Goal: Information Seeking & Learning: Learn about a topic

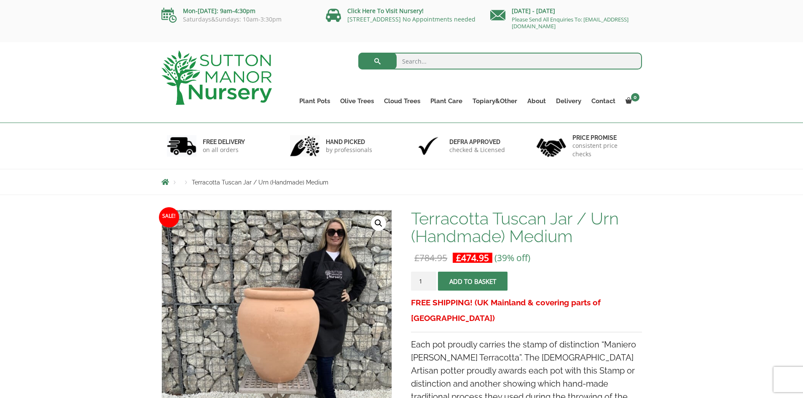
click at [428, 56] on input "search" at bounding box center [500, 61] width 284 height 17
type input "teracotta"
click at [358, 53] on button "submit" at bounding box center [377, 61] width 38 height 17
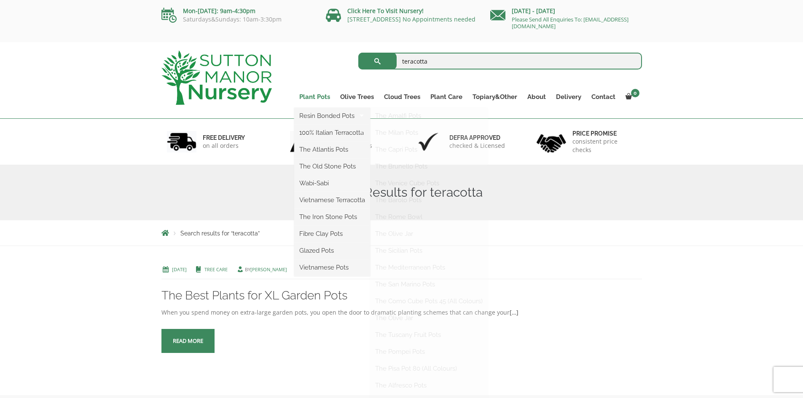
click at [316, 95] on link "Plant Pots" at bounding box center [314, 97] width 41 height 12
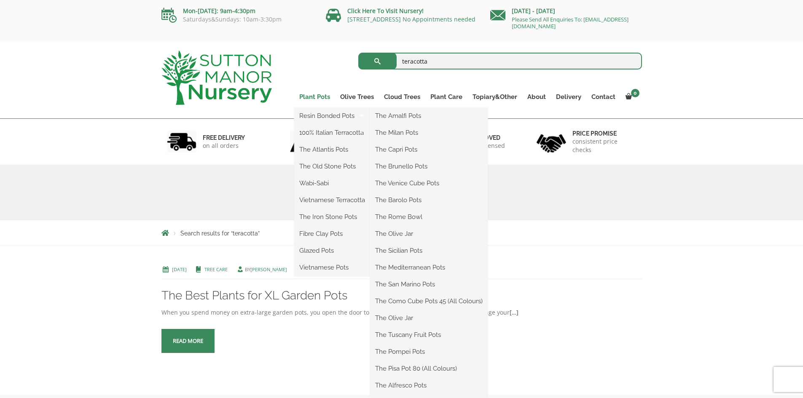
click at [319, 99] on link "Plant Pots" at bounding box center [314, 97] width 41 height 12
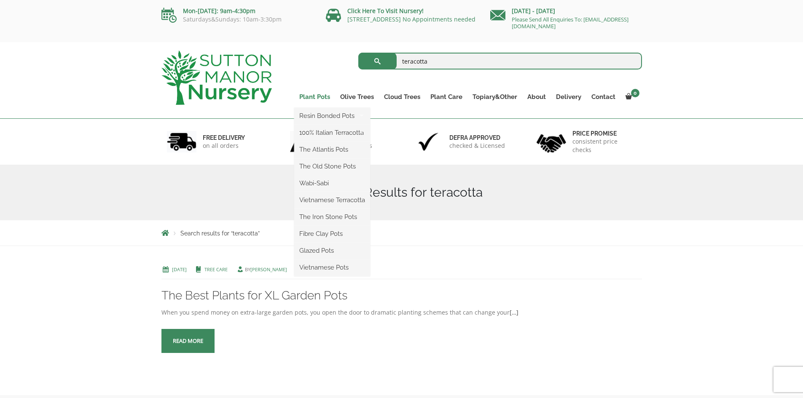
click at [316, 98] on link "Plant Pots" at bounding box center [314, 97] width 41 height 12
click at [323, 133] on link "100% Italian Terracotta" at bounding box center [332, 132] width 76 height 13
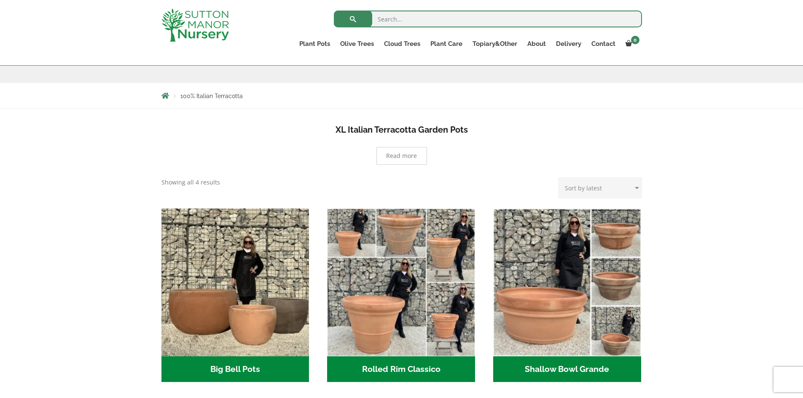
click at [391, 127] on b "XL Italian Terracotta Garden Pots" at bounding box center [402, 130] width 132 height 10
copy b "Terracotta"
click at [403, 16] on input "search" at bounding box center [488, 19] width 308 height 17
paste input "Terracotta"
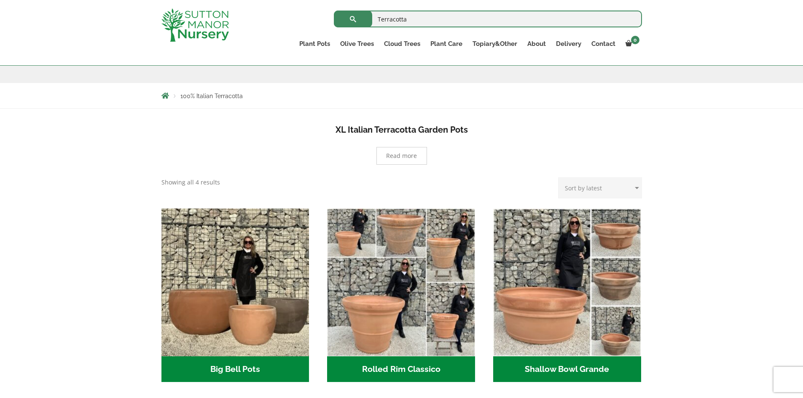
type input "Terracotta"
click at [334, 11] on button "submit" at bounding box center [353, 19] width 38 height 17
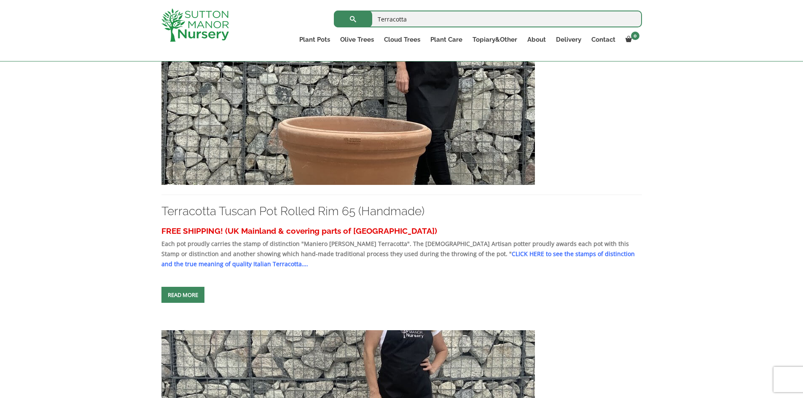
scroll to position [169, 0]
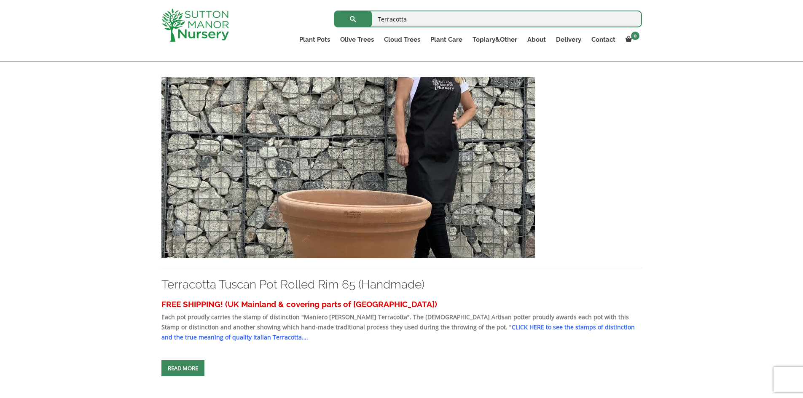
click at [418, 17] on input "Terracotta" at bounding box center [488, 19] width 308 height 17
type input "Terracotta"
click at [334, 11] on button "submit" at bounding box center [353, 19] width 38 height 17
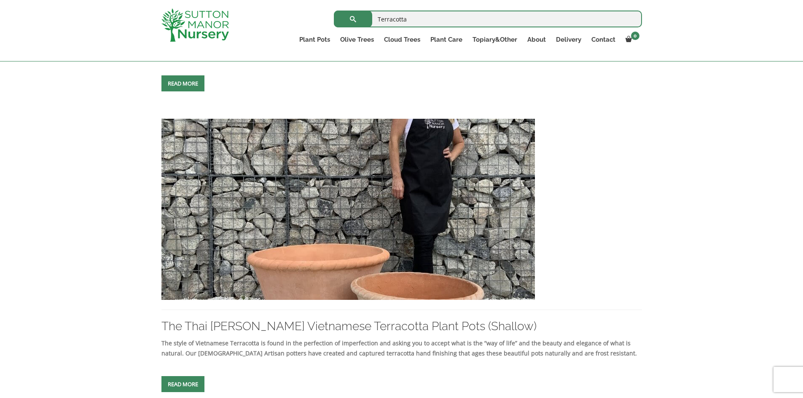
scroll to position [1054, 0]
